Goal: Task Accomplishment & Management: Manage account settings

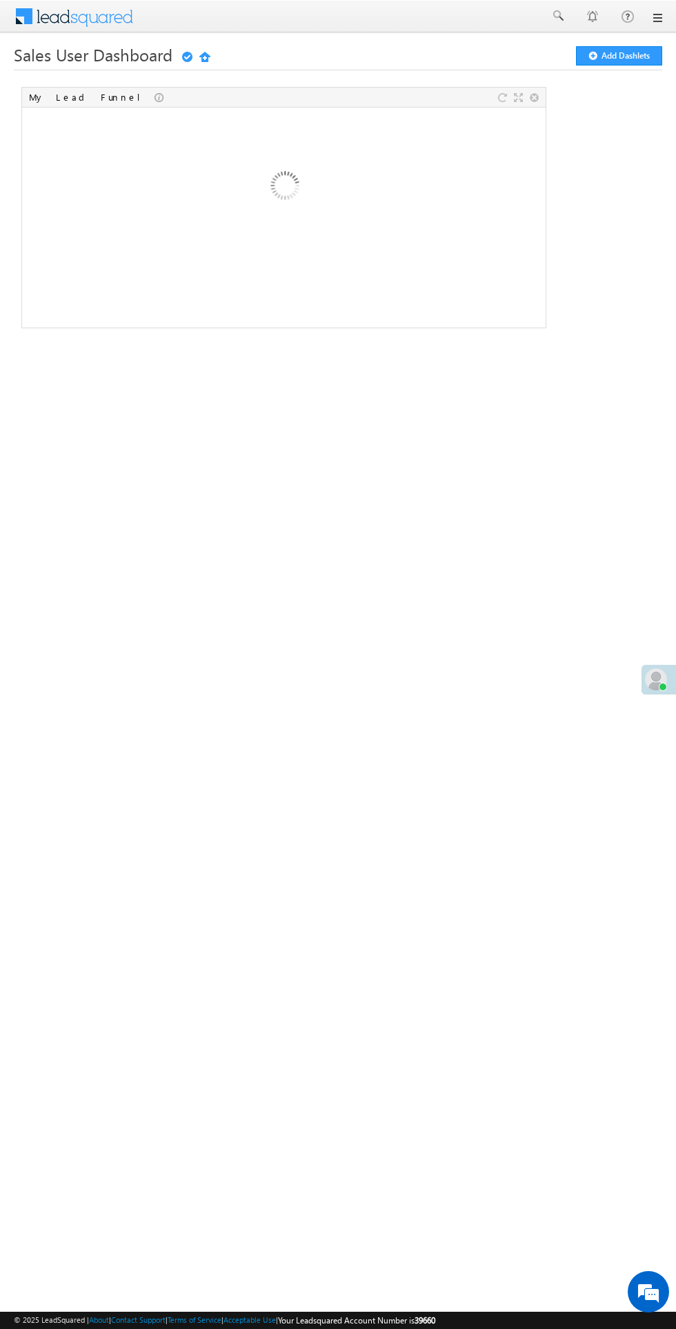
click at [649, 685] on span at bounding box center [656, 679] width 22 height 22
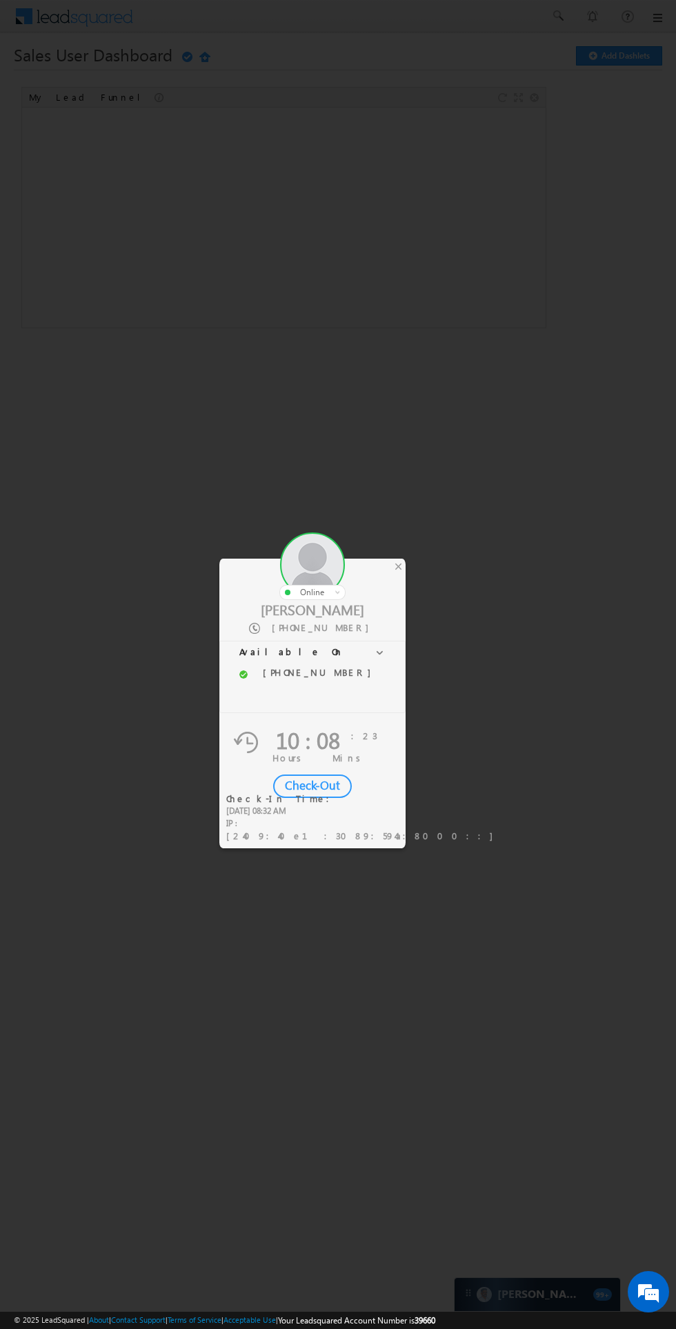
click at [311, 784] on div "Check-Out" at bounding box center [312, 785] width 79 height 23
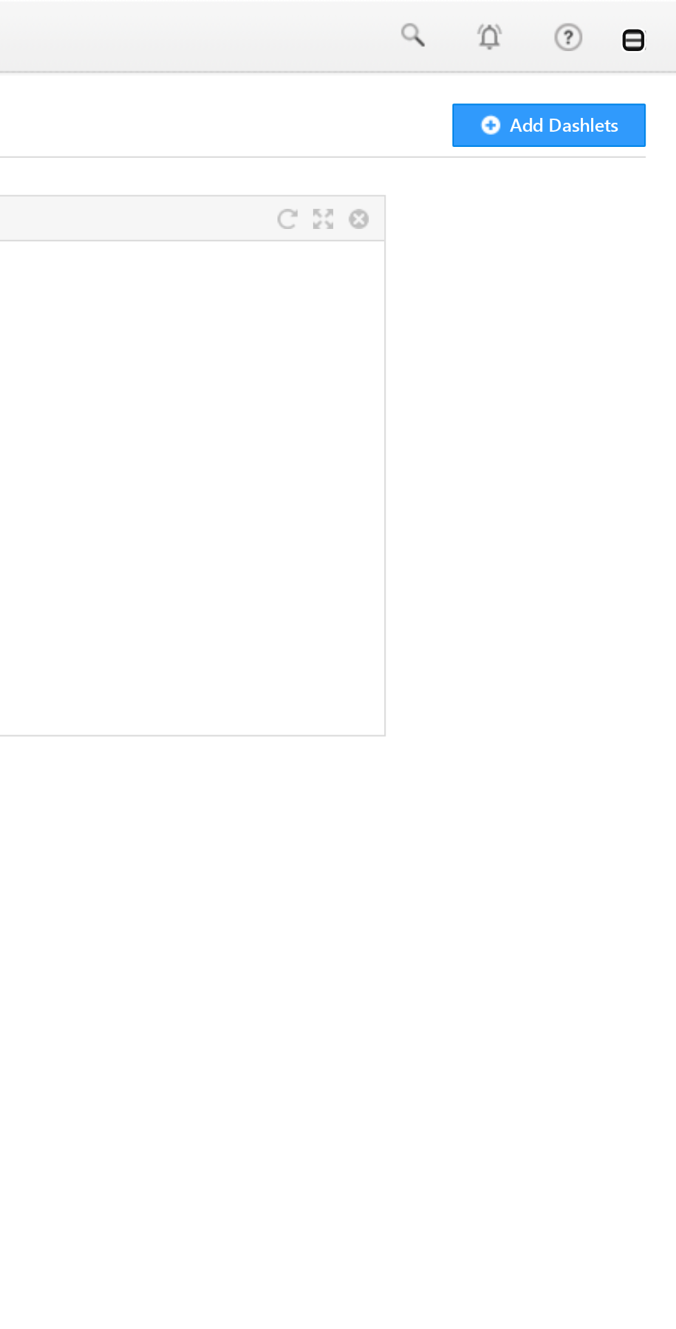
click at [656, 14] on link at bounding box center [656, 17] width 11 height 11
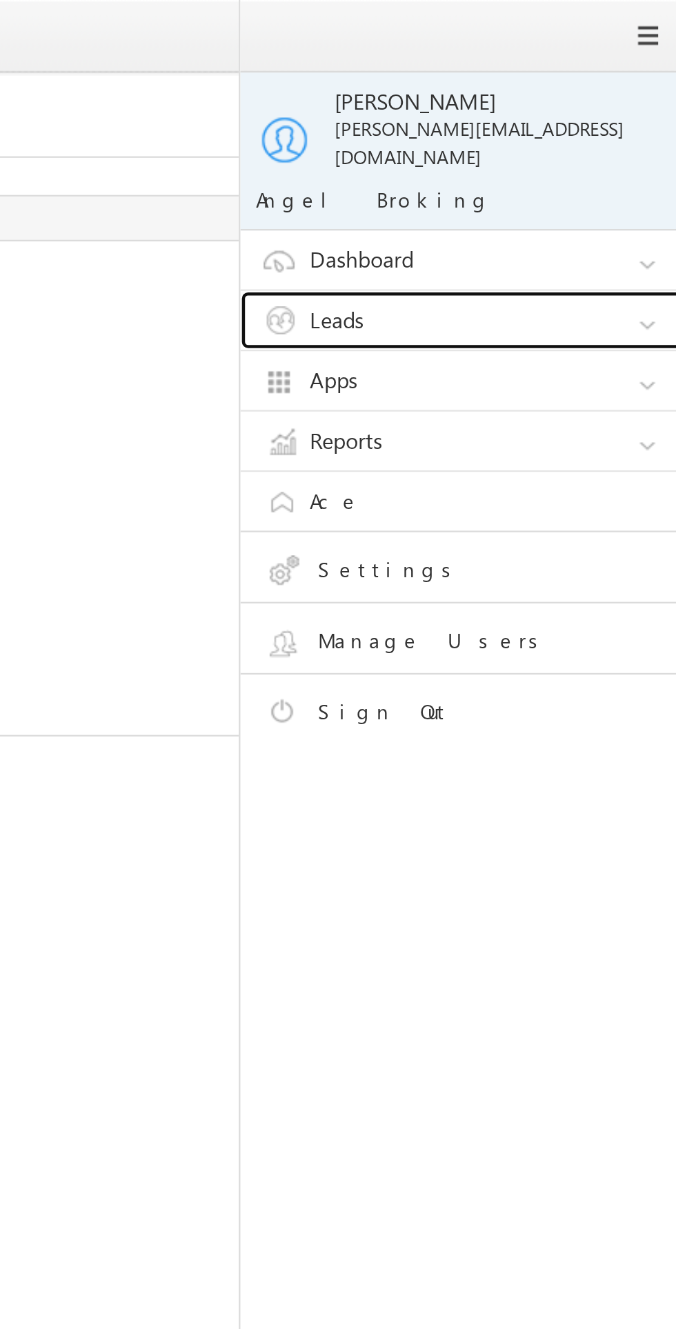
click at [576, 130] on link "Leads" at bounding box center [584, 143] width 207 height 26
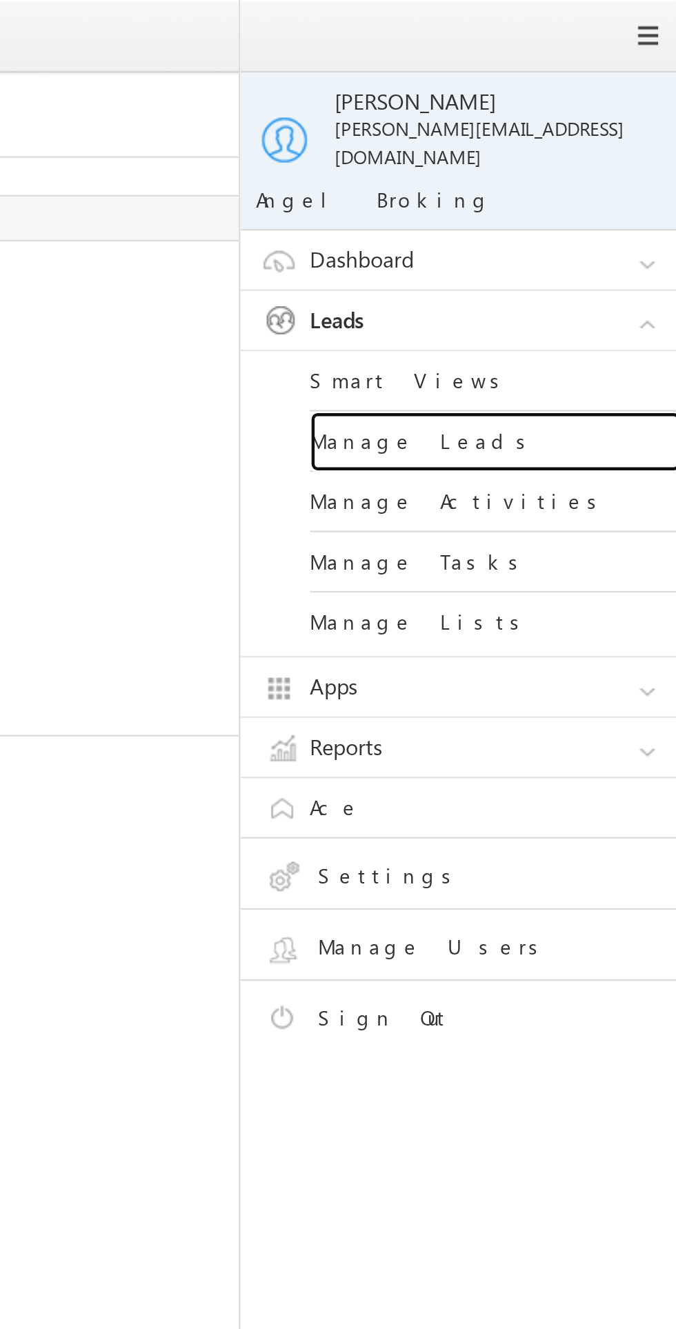
click at [577, 183] on link "Manage Leads" at bounding box center [594, 196] width 165 height 27
